Goal: Find specific page/section: Find specific page/section

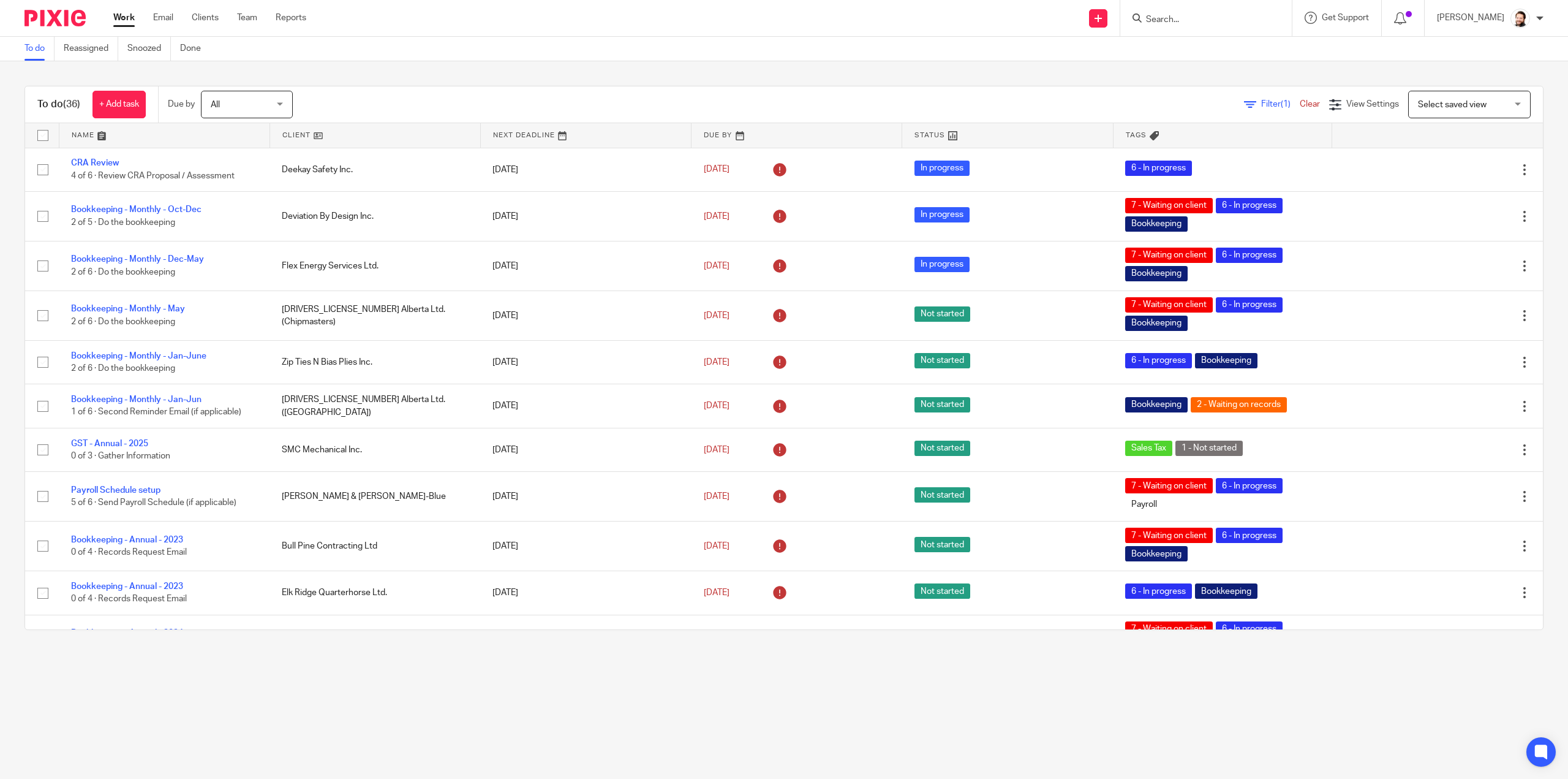
click at [1261, 101] on span "Filter (1)" at bounding box center [1280, 104] width 38 height 9
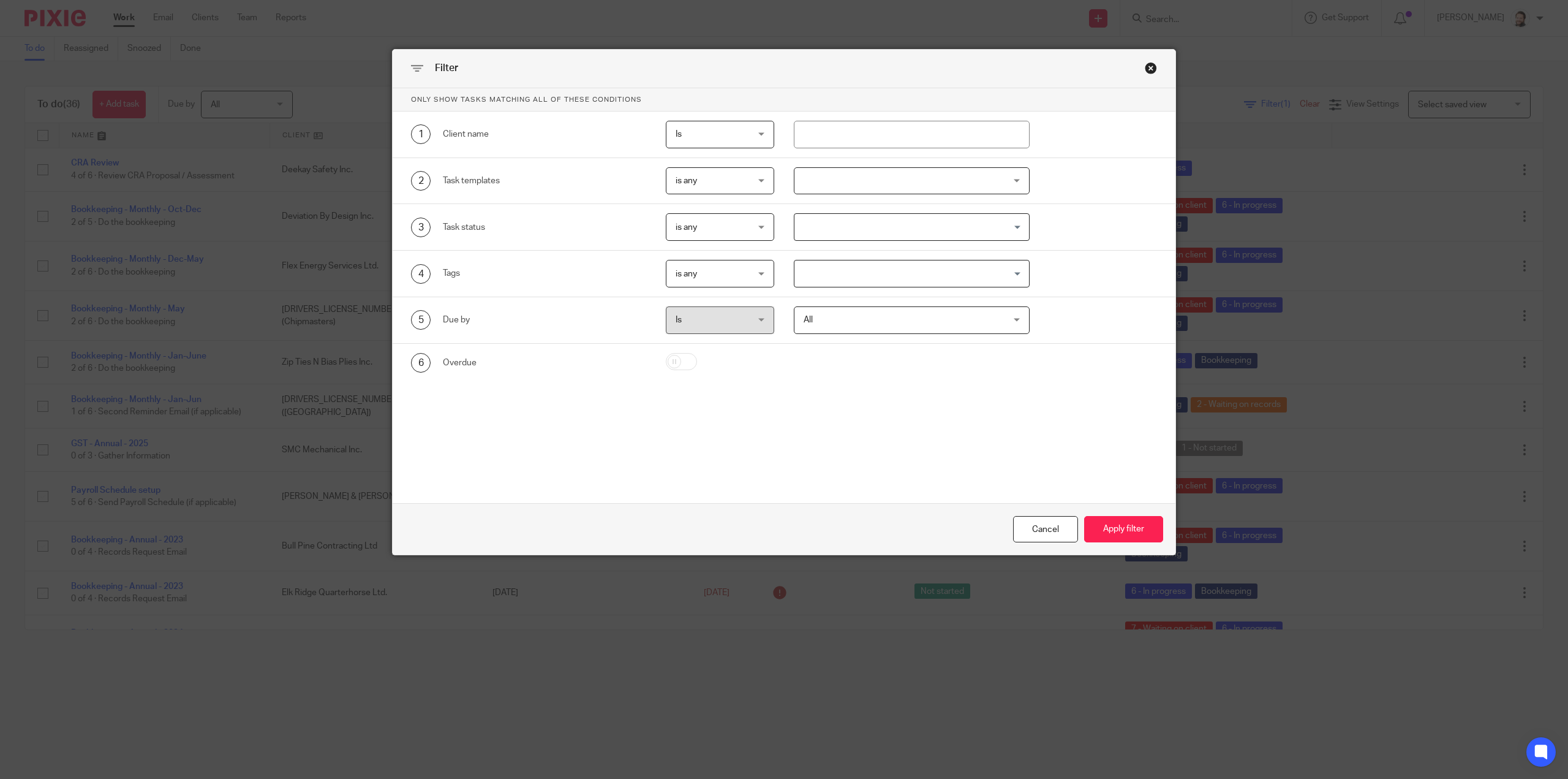
click at [817, 183] on div at bounding box center [911, 181] width 236 height 28
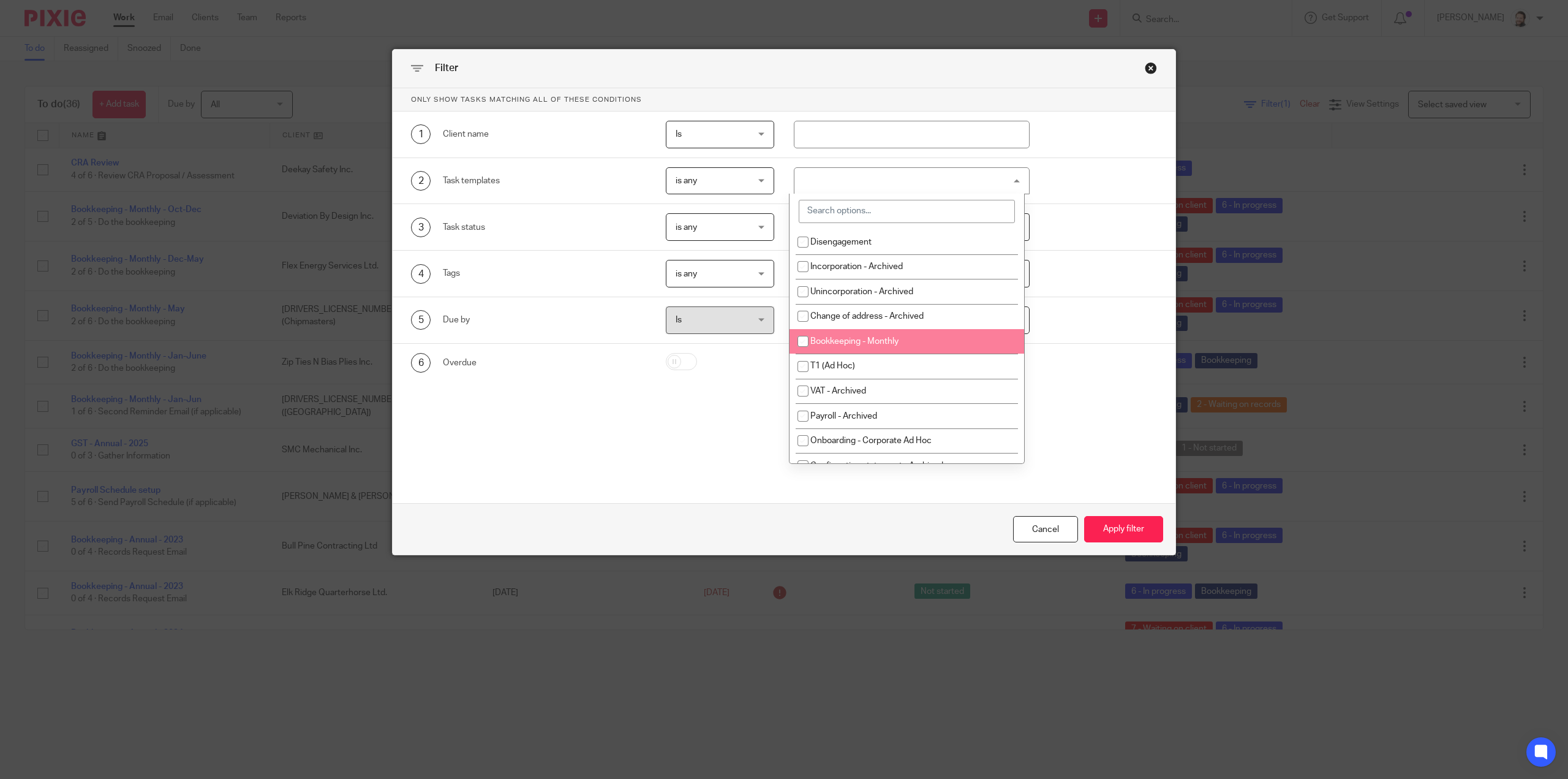
click at [848, 334] on li "Bookkeeping - Monthly" at bounding box center [906, 341] width 234 height 25
checkbox input "true"
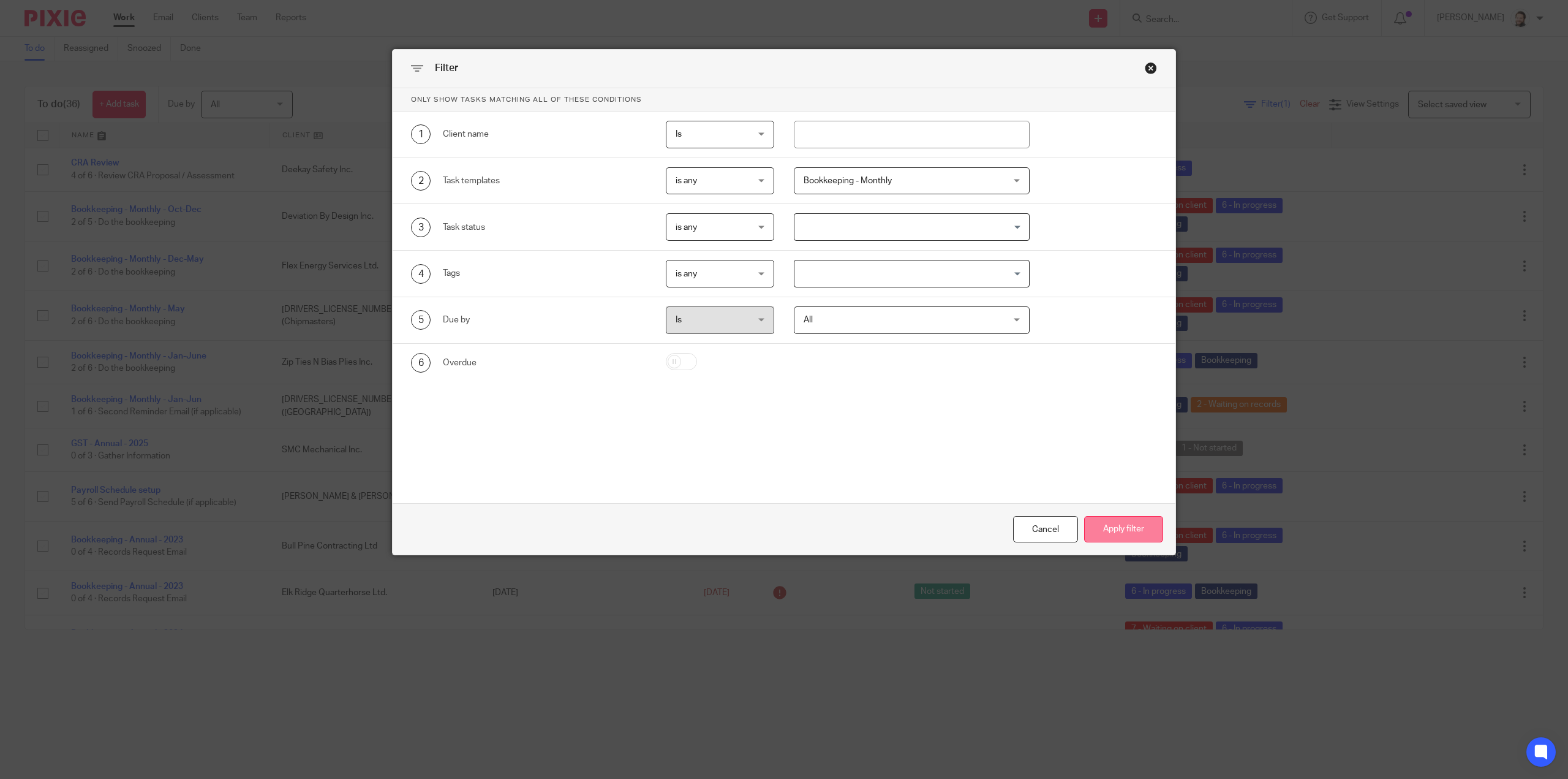
click at [1128, 530] on button "Apply filter" at bounding box center [1123, 529] width 79 height 26
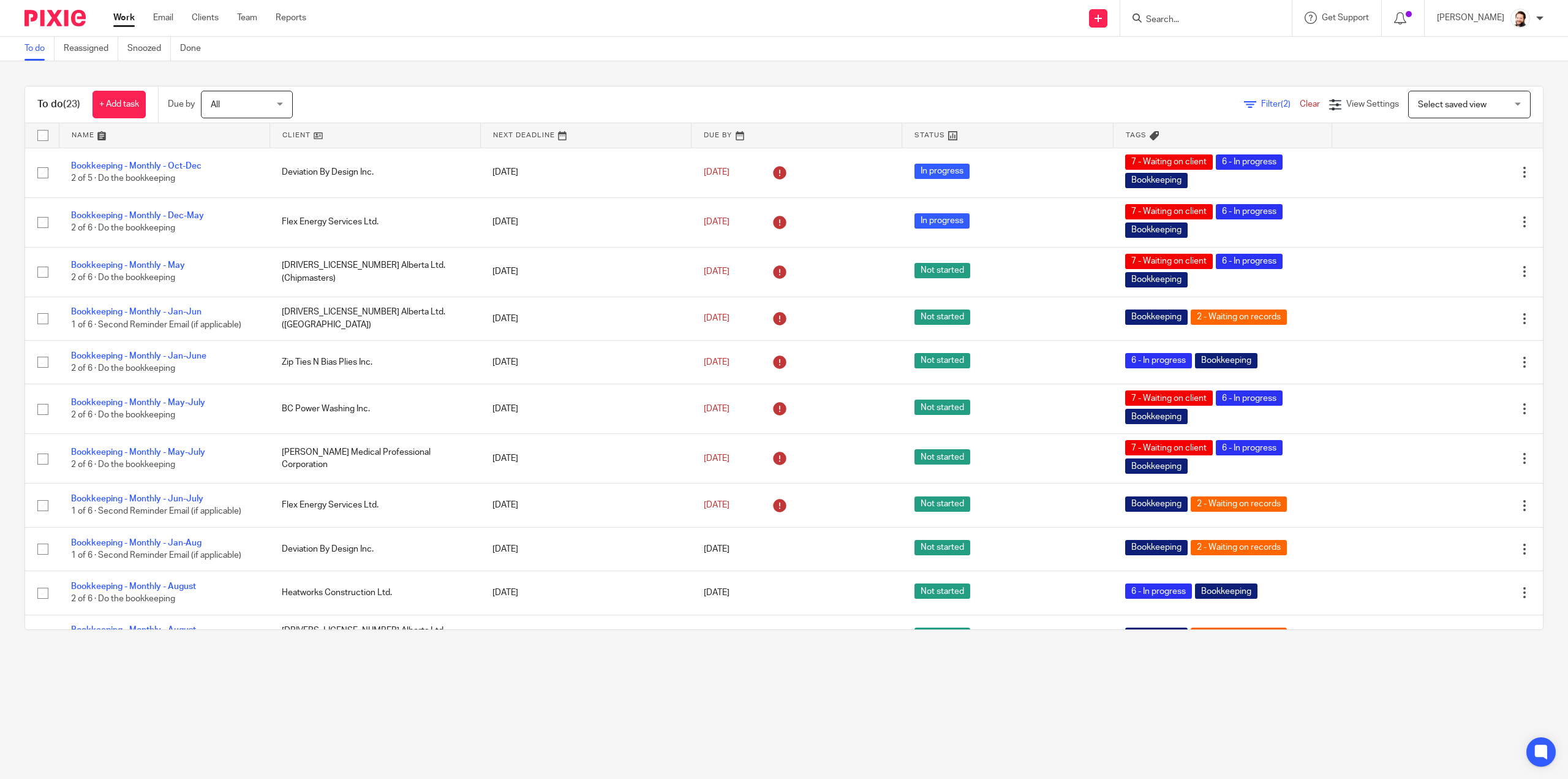
click at [296, 139] on link at bounding box center [375, 135] width 210 height 24
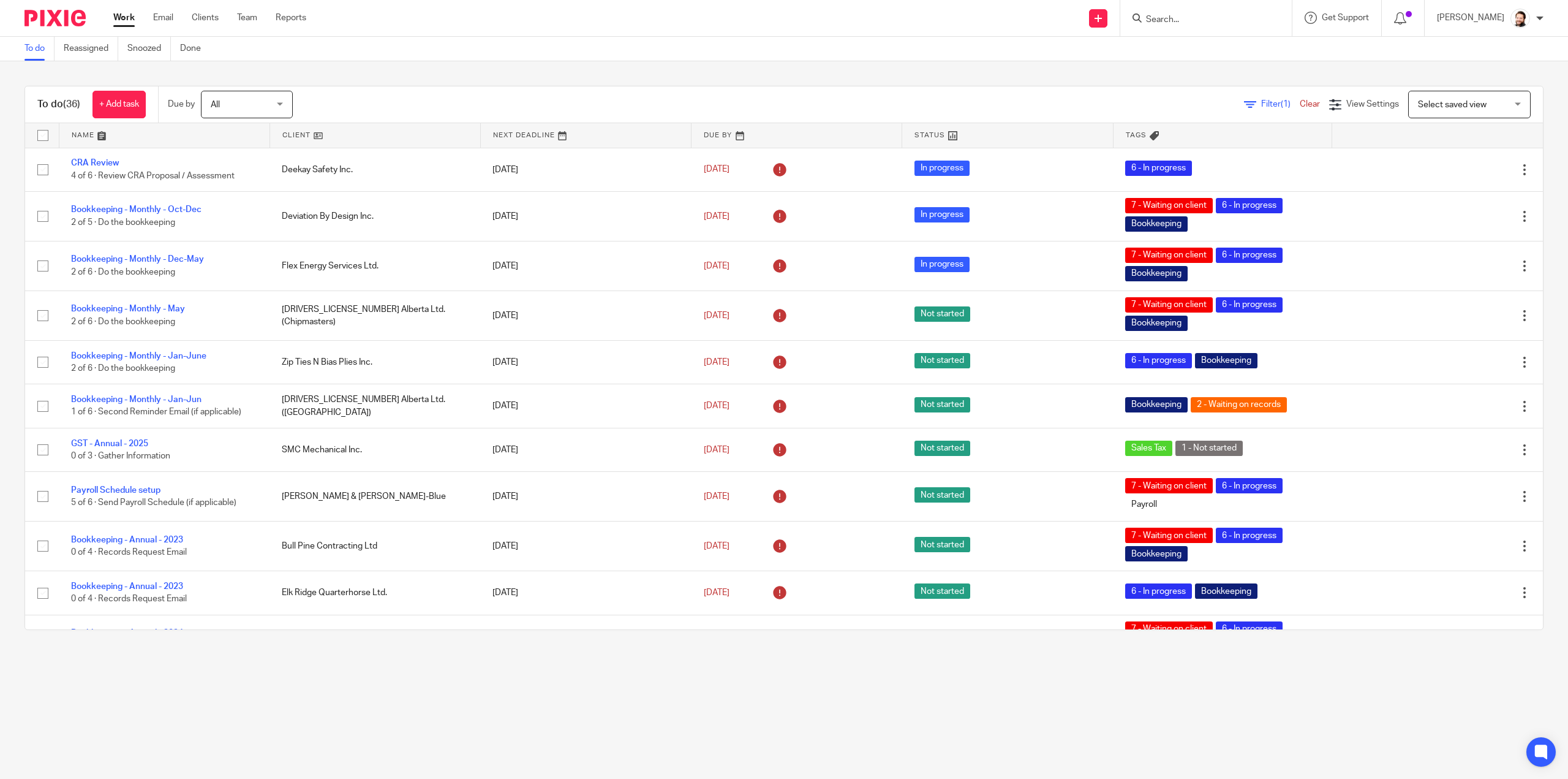
click at [1200, 18] on input "Search" at bounding box center [1200, 20] width 110 height 11
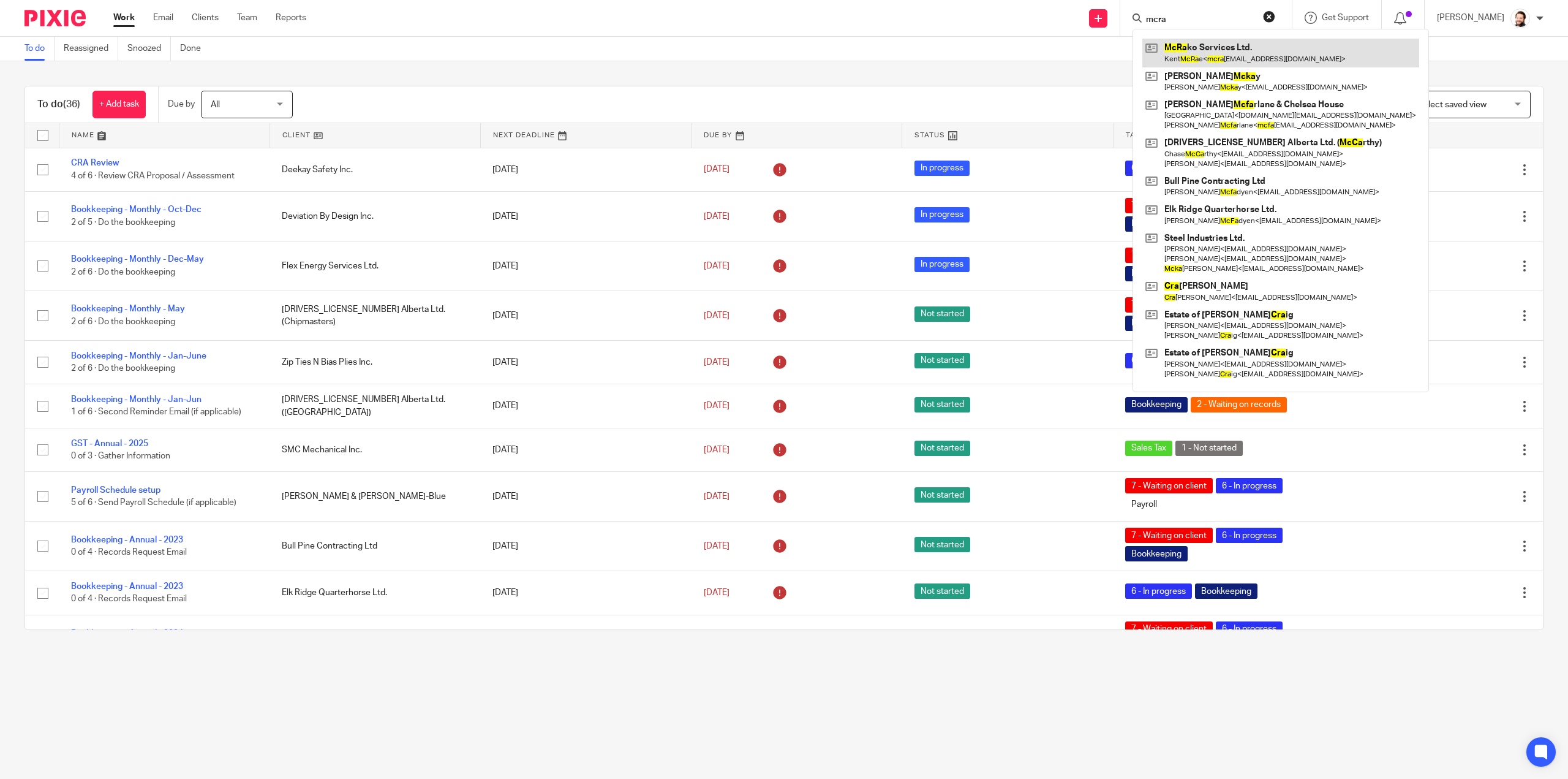
type input "mcra"
drag, startPoint x: 1207, startPoint y: 51, endPoint x: 1200, endPoint y: 56, distance: 8.6
click at [1207, 51] on link at bounding box center [1280, 53] width 277 height 29
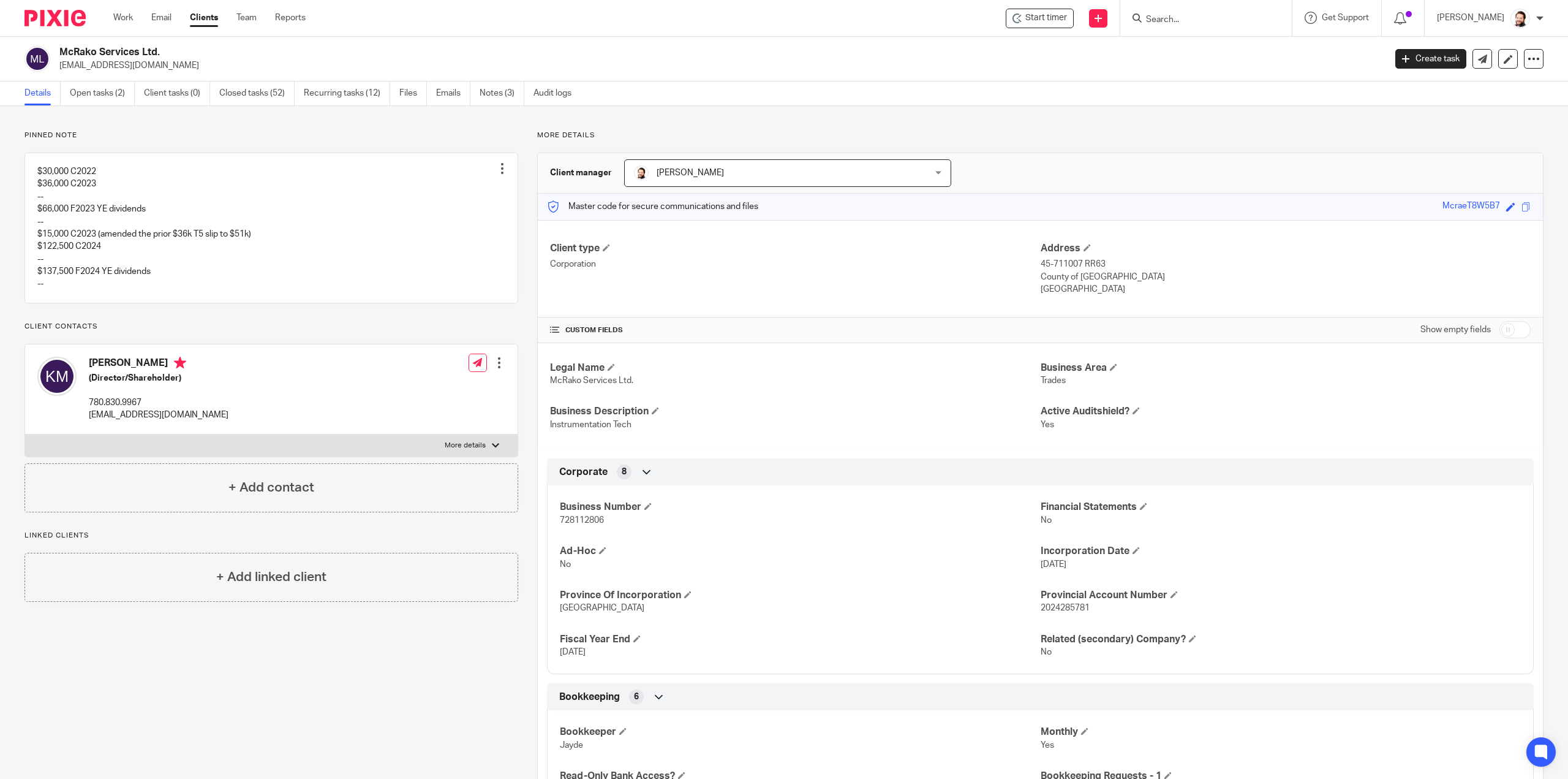
click at [578, 525] on p "728112806" at bounding box center [800, 520] width 480 height 12
click at [578, 520] on span "728112806" at bounding box center [582, 520] width 44 height 9
copy span "728112806"
click at [121, 26] on div "Work Email Clients Team Reports Work Email Clients Team Reports Settings" at bounding box center [212, 18] width 223 height 36
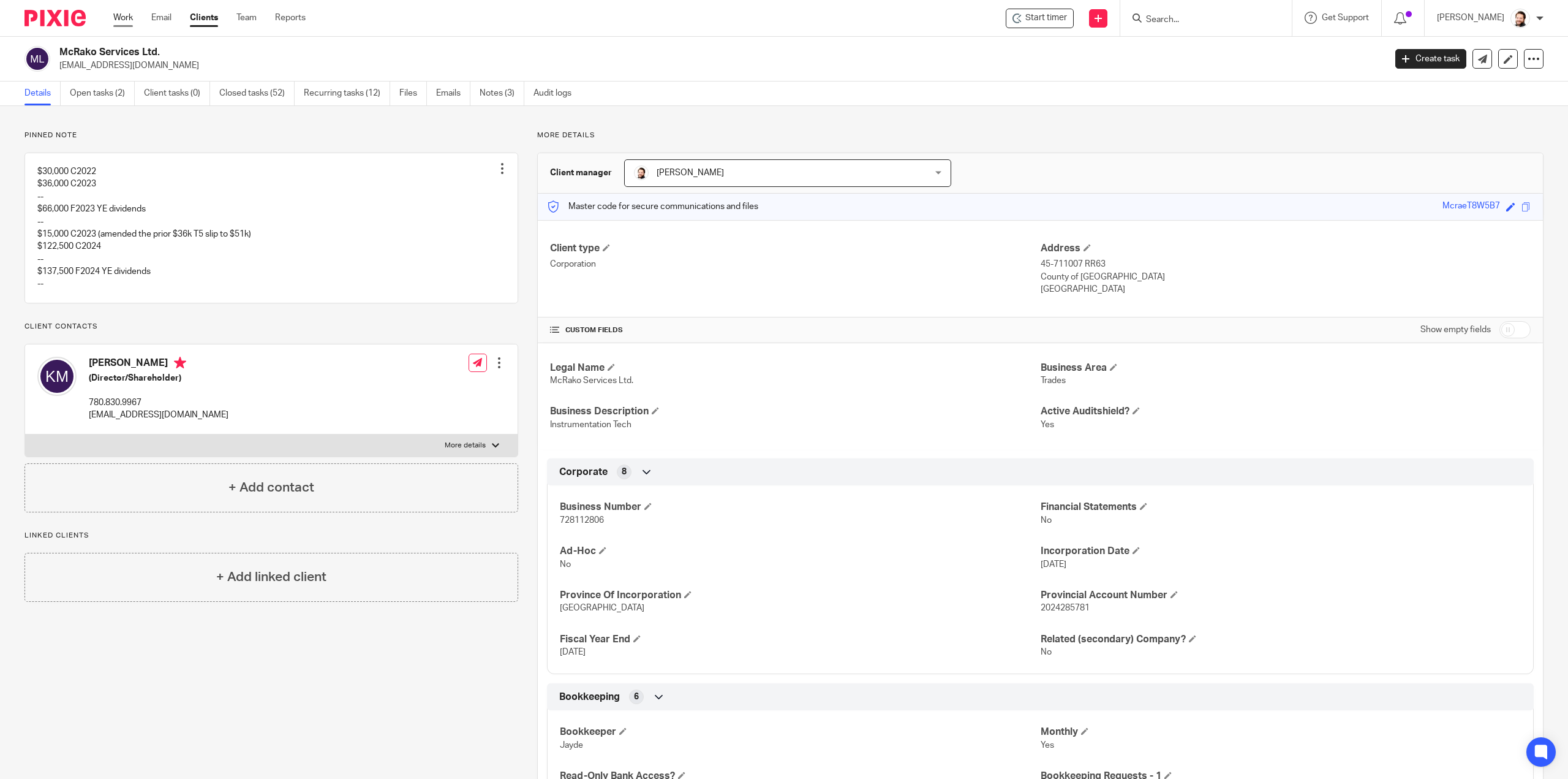
click at [121, 23] on link "Work" at bounding box center [123, 17] width 20 height 12
click at [126, 15] on link "Work" at bounding box center [123, 17] width 20 height 12
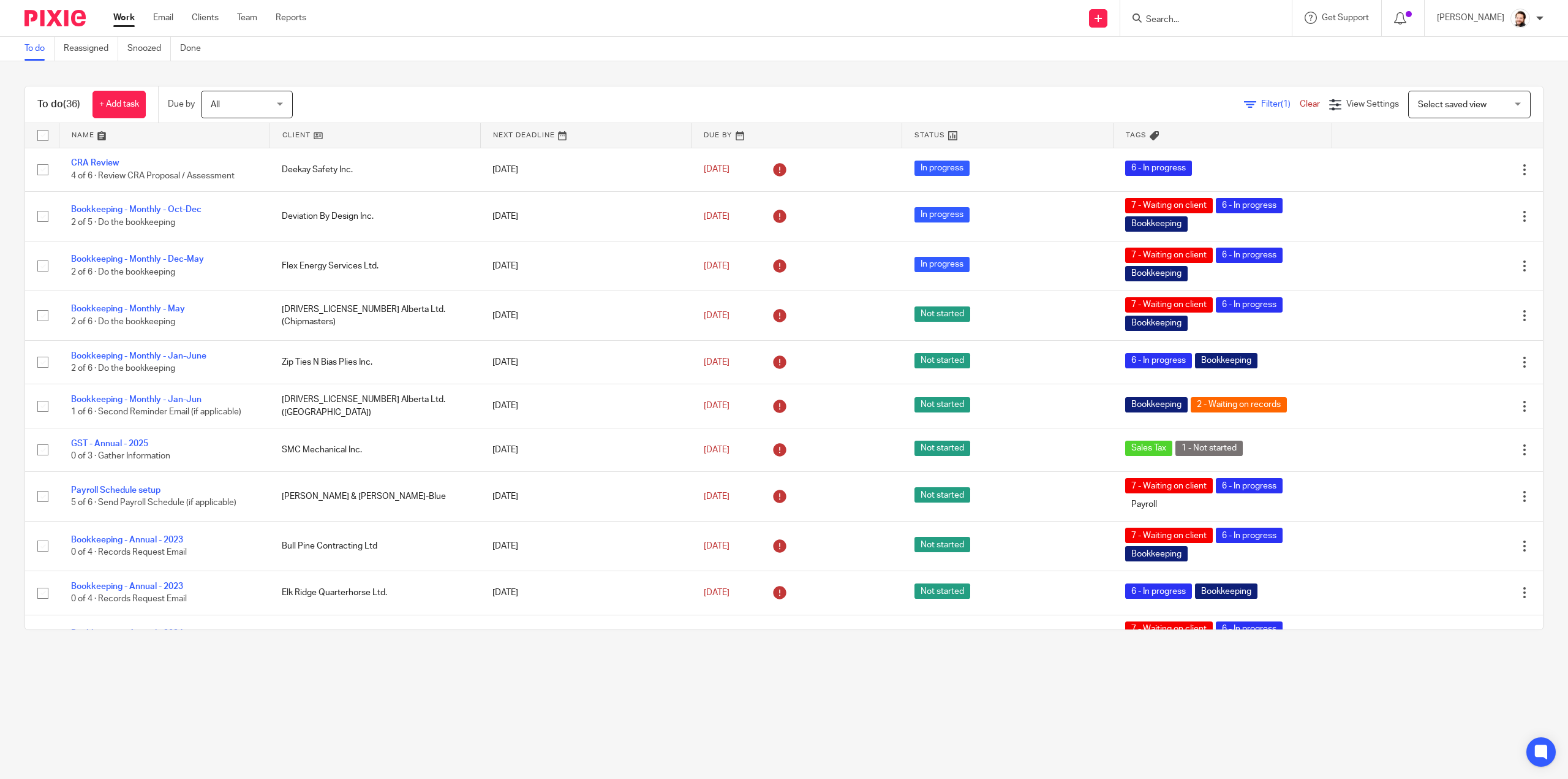
click at [1189, 9] on div at bounding box center [1205, 18] width 172 height 36
click at [1180, 21] on input "Search" at bounding box center [1200, 20] width 110 height 11
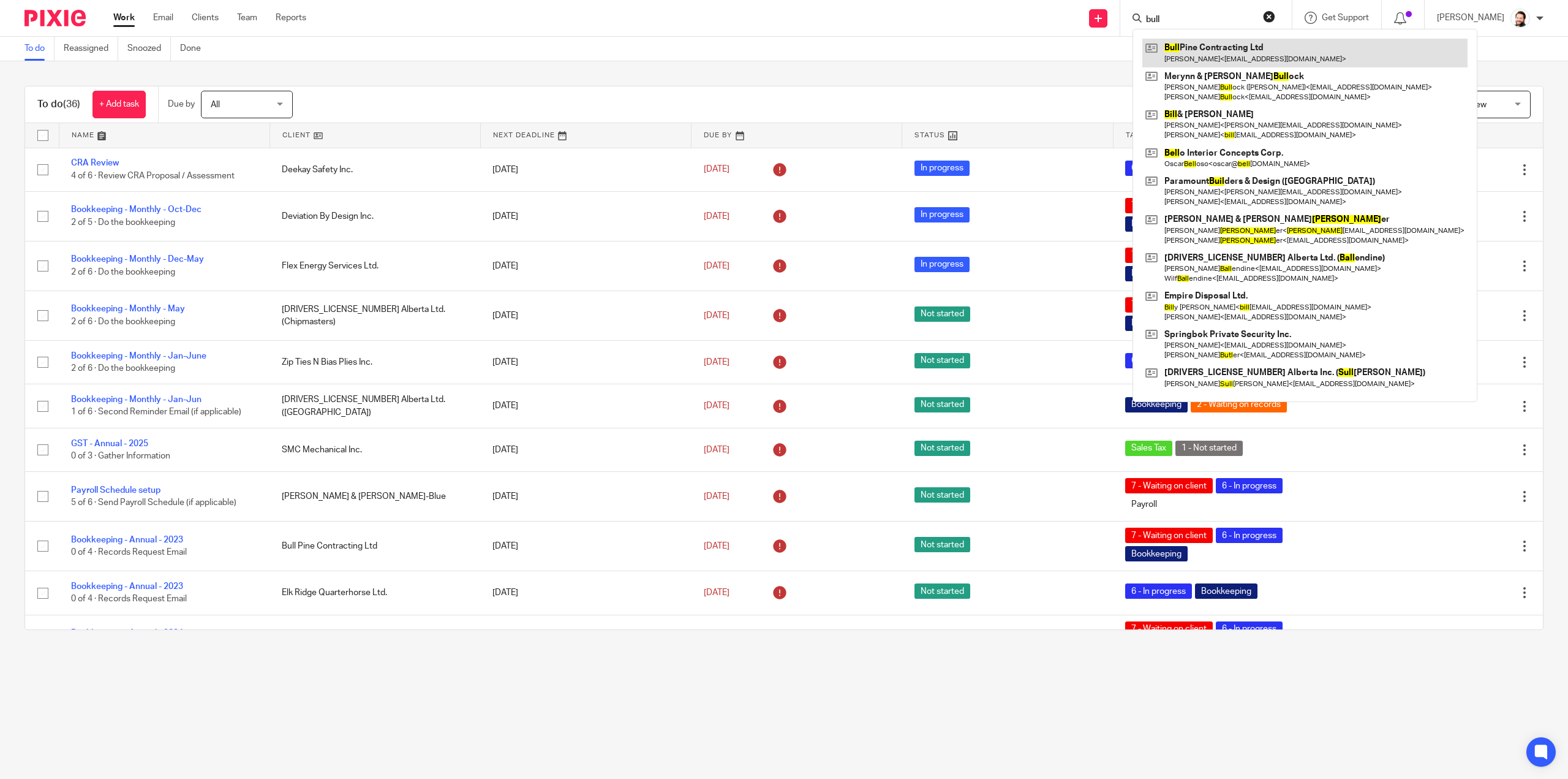
type input "bull"
click at [1203, 51] on link at bounding box center [1304, 53] width 325 height 29
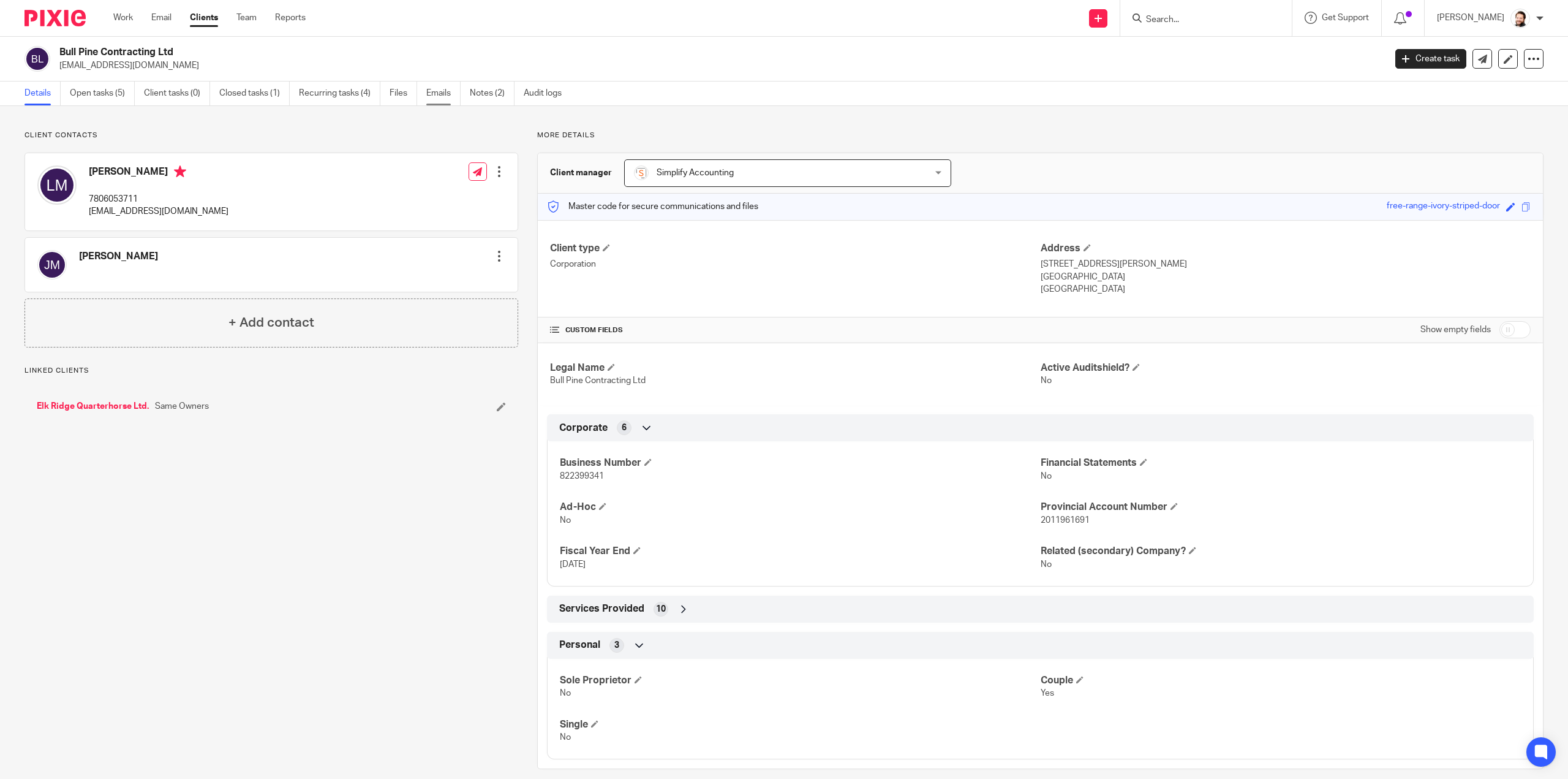
click at [450, 94] on link "Emails" at bounding box center [443, 93] width 34 height 24
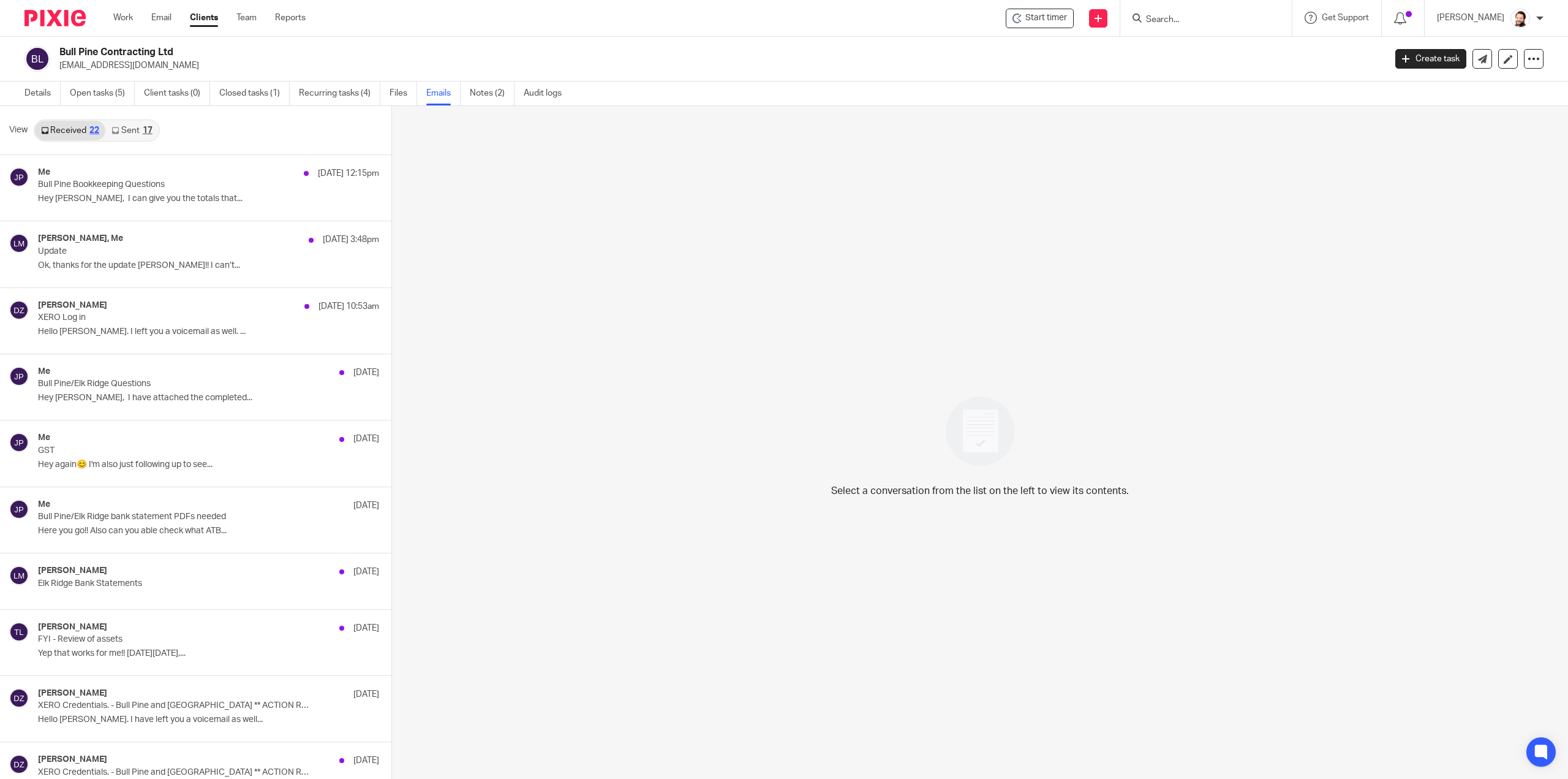
click at [116, 128] on icon at bounding box center [115, 130] width 7 height 7
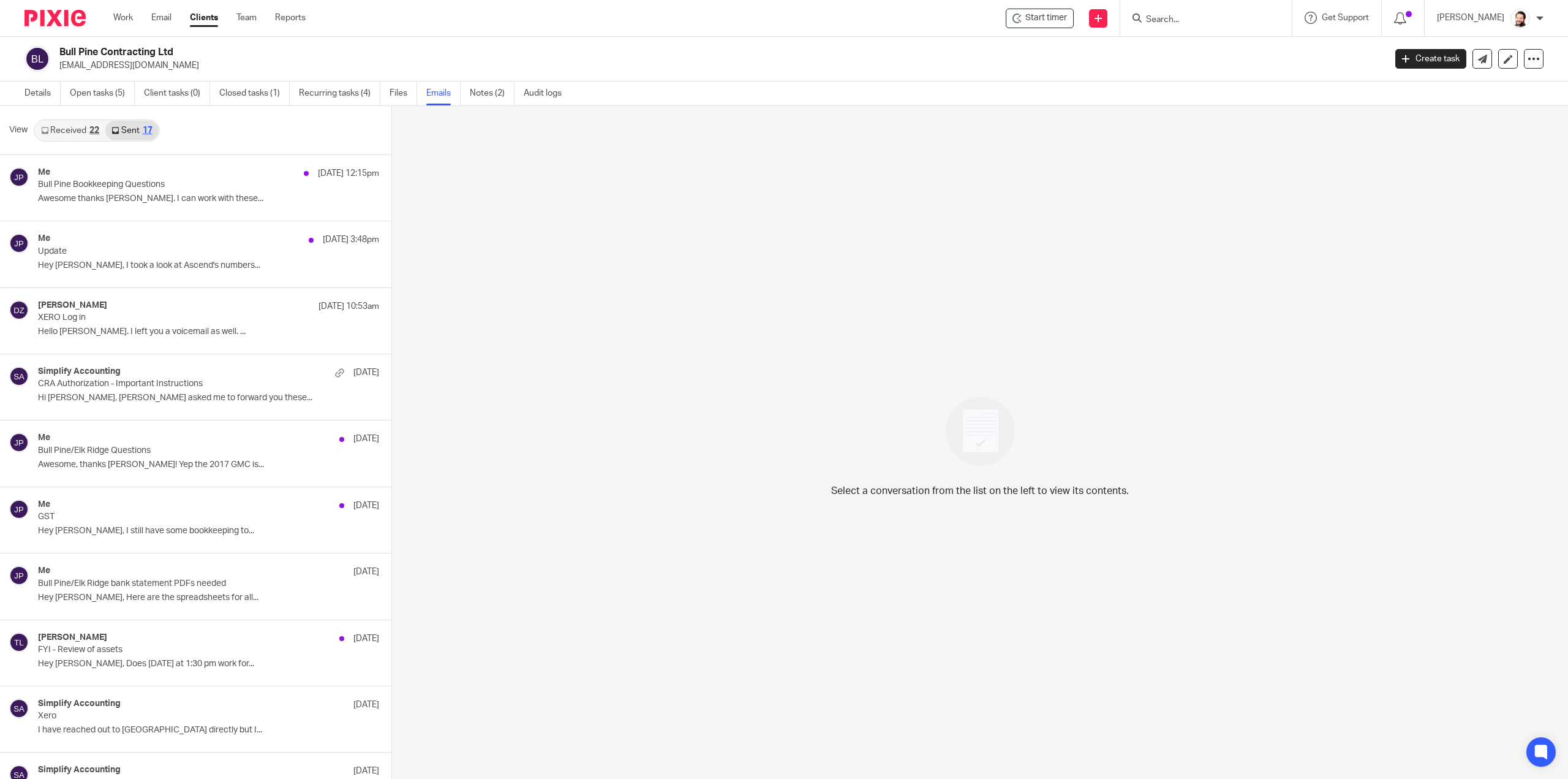
scroll to position [1, 0]
